Goal: Information Seeking & Learning: Check status

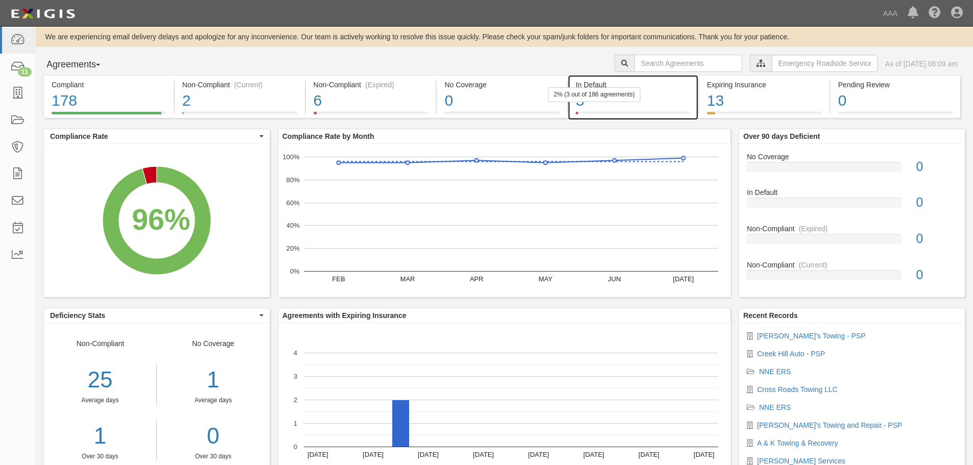
click at [611, 106] on div "3" at bounding box center [633, 101] width 115 height 22
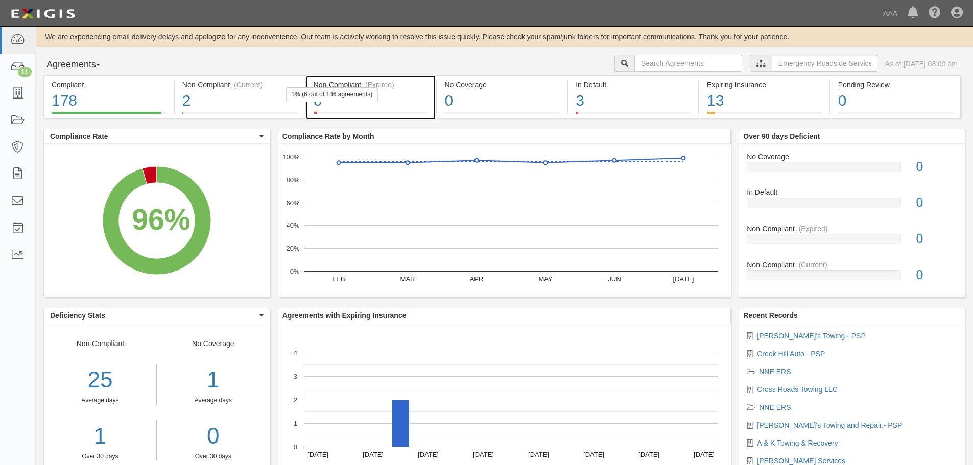
click at [374, 102] on div "3% (6 out of 186 agreements)" at bounding box center [332, 94] width 92 height 15
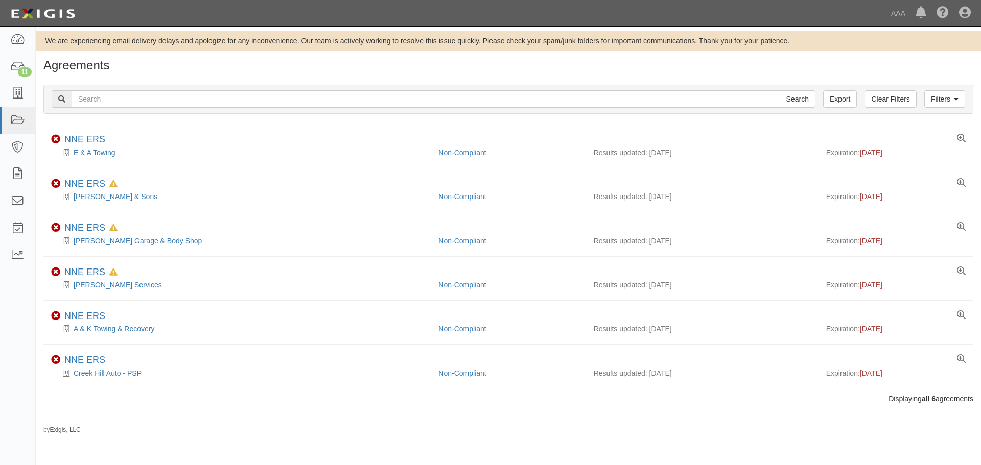
click at [218, 65] on h1 "Agreements" at bounding box center [508, 65] width 930 height 13
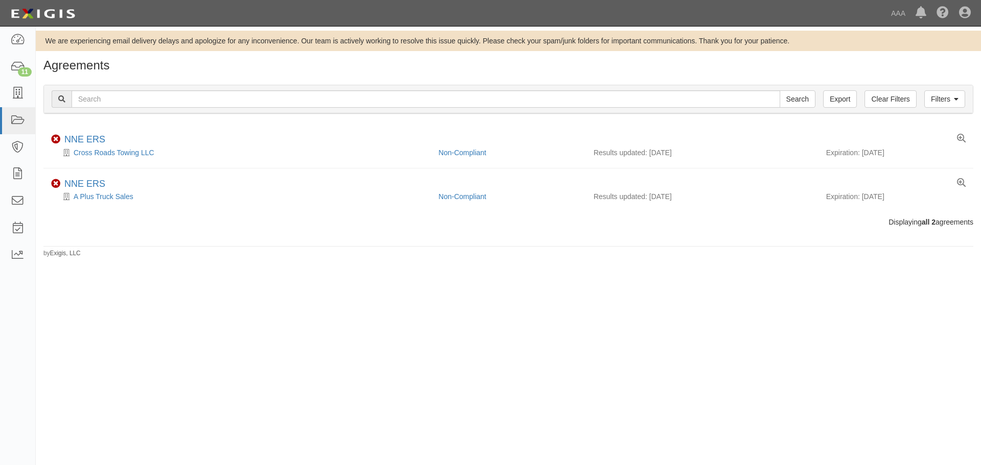
click at [114, 152] on link "Cross Roads Towing LLC" at bounding box center [114, 153] width 81 height 8
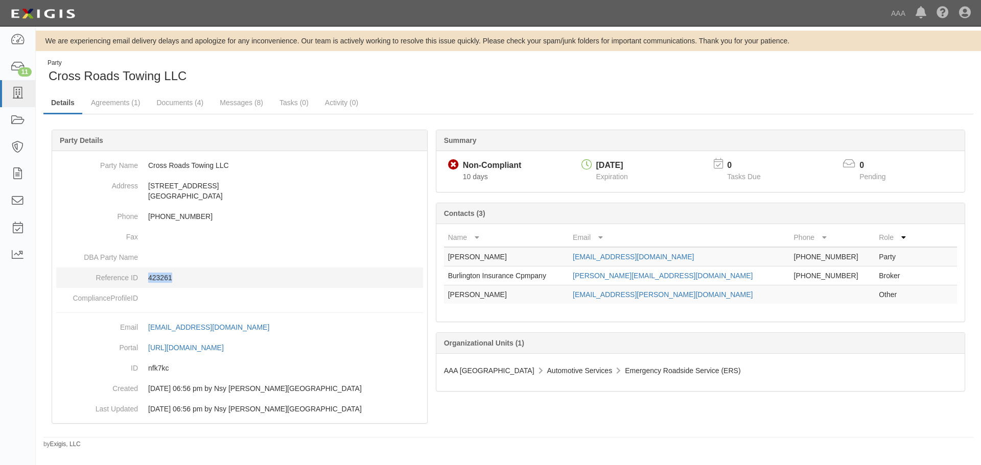
drag, startPoint x: 203, startPoint y: 281, endPoint x: 148, endPoint y: 279, distance: 55.2
click at [148, 279] on dd "423261" at bounding box center [239, 278] width 367 height 20
copy p "423261"
click at [471, 101] on ul "Details Agreements (1) Documents (4) Messages (8) Tasks (0) Activity (0)" at bounding box center [508, 103] width 930 height 22
click at [317, 70] on div "Party Cross Roads Towing LLC" at bounding box center [271, 72] width 457 height 26
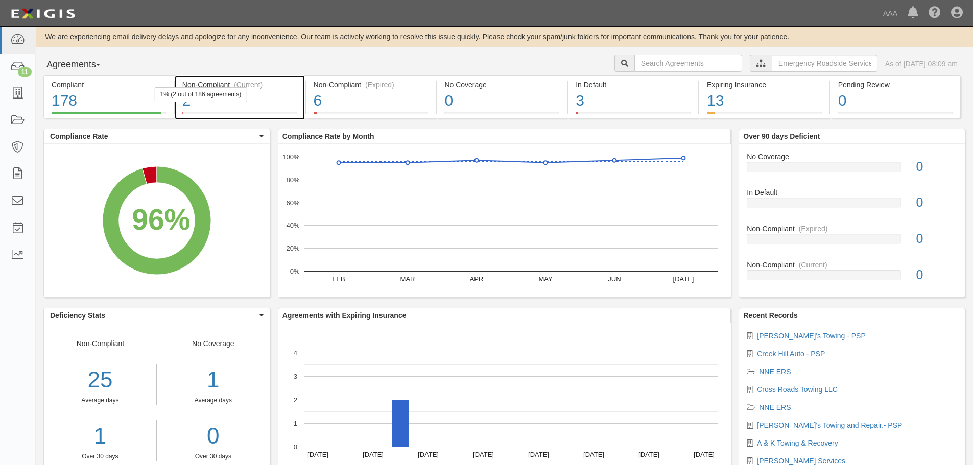
click at [253, 103] on div "2" at bounding box center [239, 101] width 115 height 22
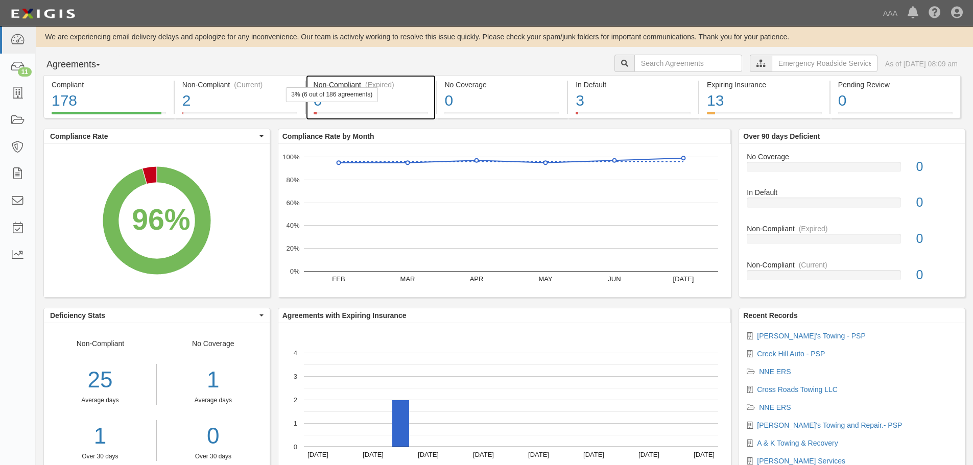
click at [363, 98] on div "3% (6 out of 186 agreements)" at bounding box center [332, 94] width 92 height 15
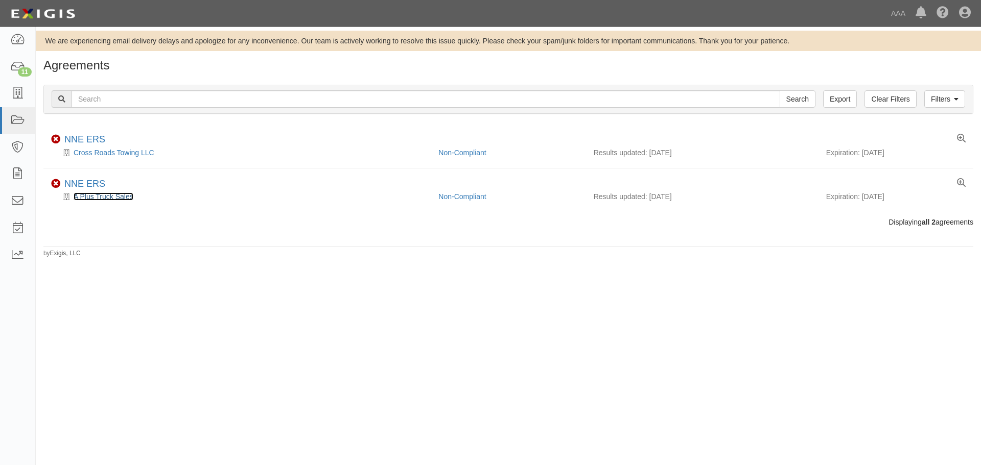
click at [99, 197] on link "A Plus Truck Sales" at bounding box center [104, 197] width 60 height 8
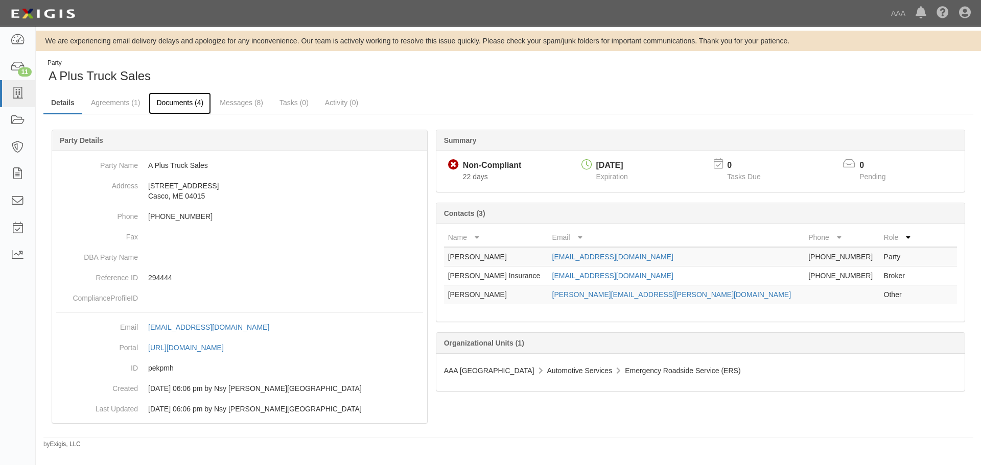
click at [177, 104] on link "Documents (4)" at bounding box center [180, 103] width 62 height 22
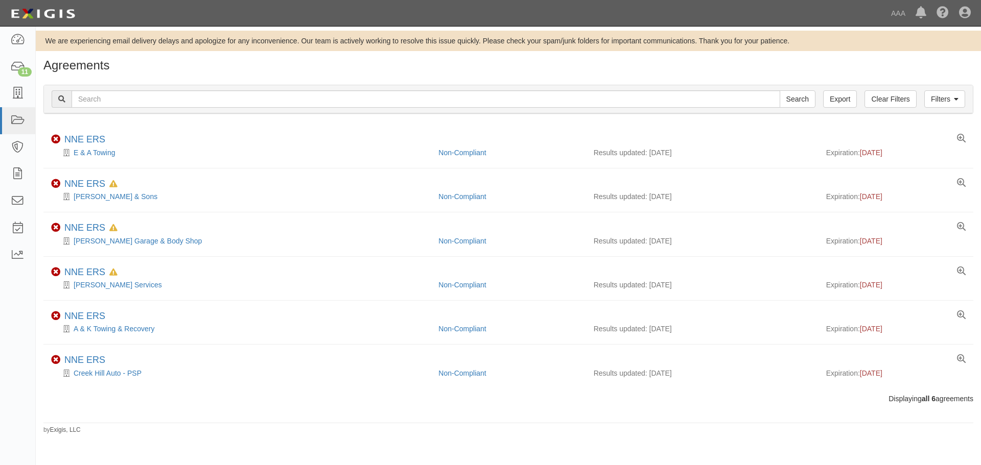
click at [446, 73] on div "Agreements" at bounding box center [508, 68] width 945 height 18
